Goal: Transaction & Acquisition: Purchase product/service

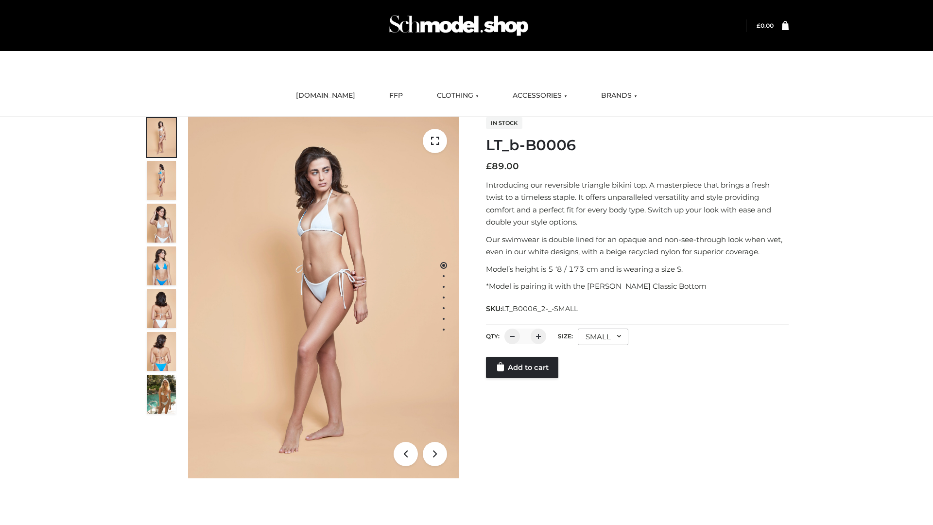
click at [523, 378] on link "Add to cart" at bounding box center [522, 367] width 72 height 21
